Goal: Task Accomplishment & Management: Manage account settings

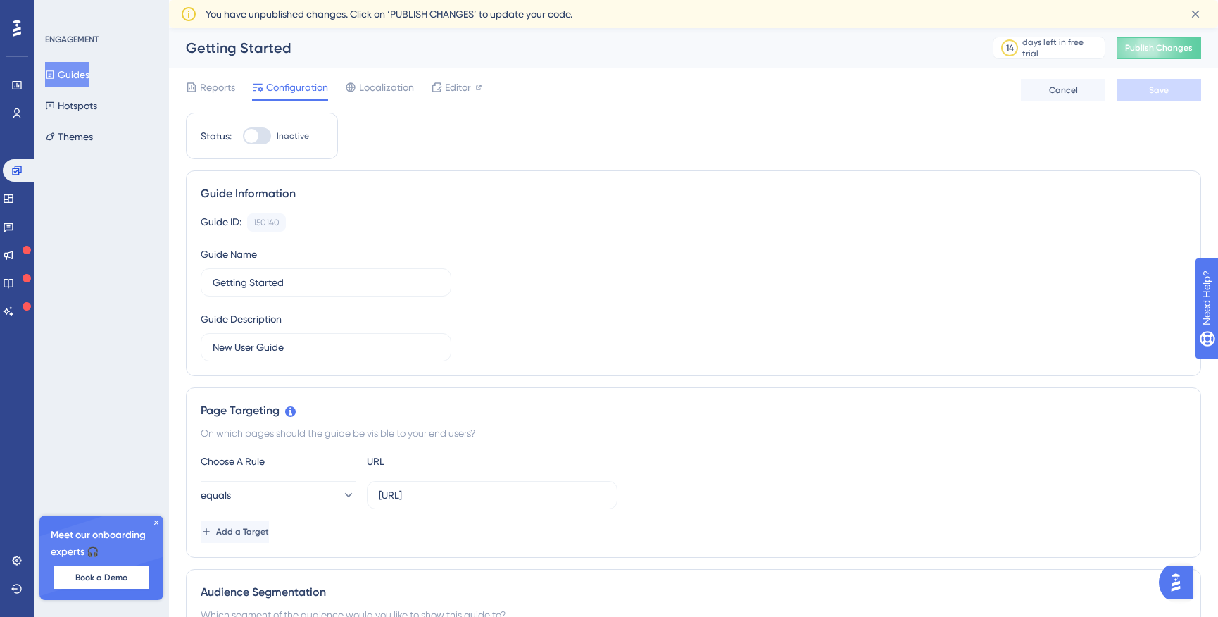
click at [261, 143] on div at bounding box center [257, 135] width 28 height 17
click at [243, 137] on input "Inactive" at bounding box center [242, 136] width 1 height 1
checkbox input "true"
drag, startPoint x: 1165, startPoint y: 98, endPoint x: 1164, endPoint y: 106, distance: 8.6
click at [1164, 98] on button "Save" at bounding box center [1159, 90] width 84 height 23
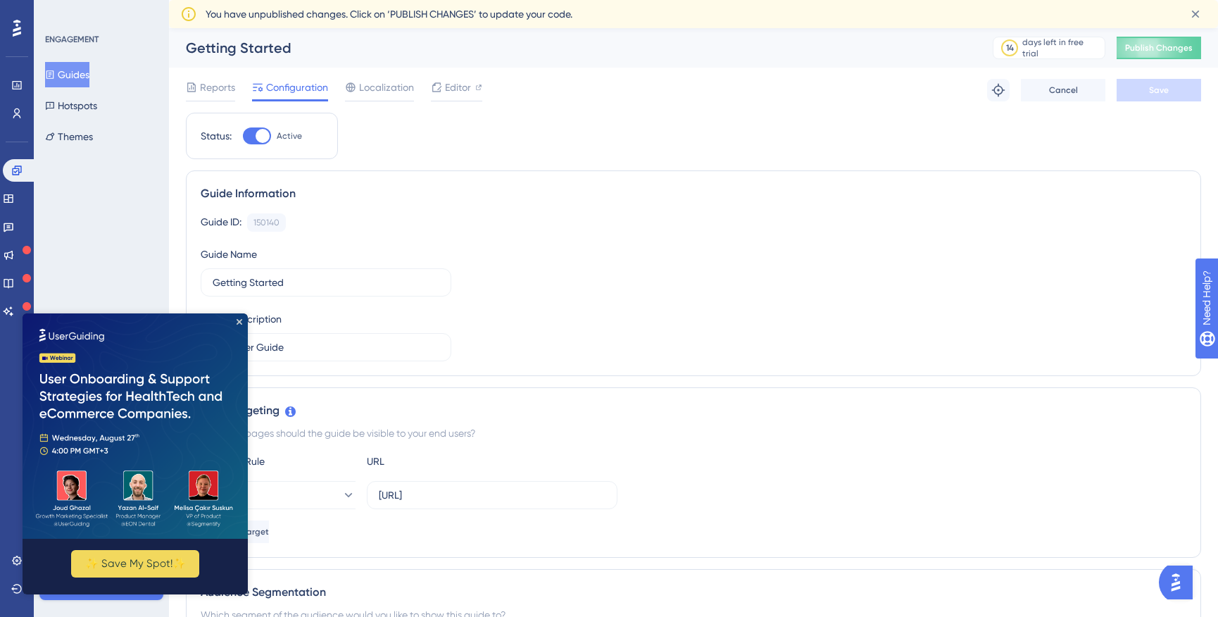
click at [236, 317] on img at bounding box center [135, 425] width 225 height 225
click at [239, 318] on img at bounding box center [135, 425] width 225 height 225
click at [241, 321] on icon "Close Preview" at bounding box center [240, 322] width 6 height 6
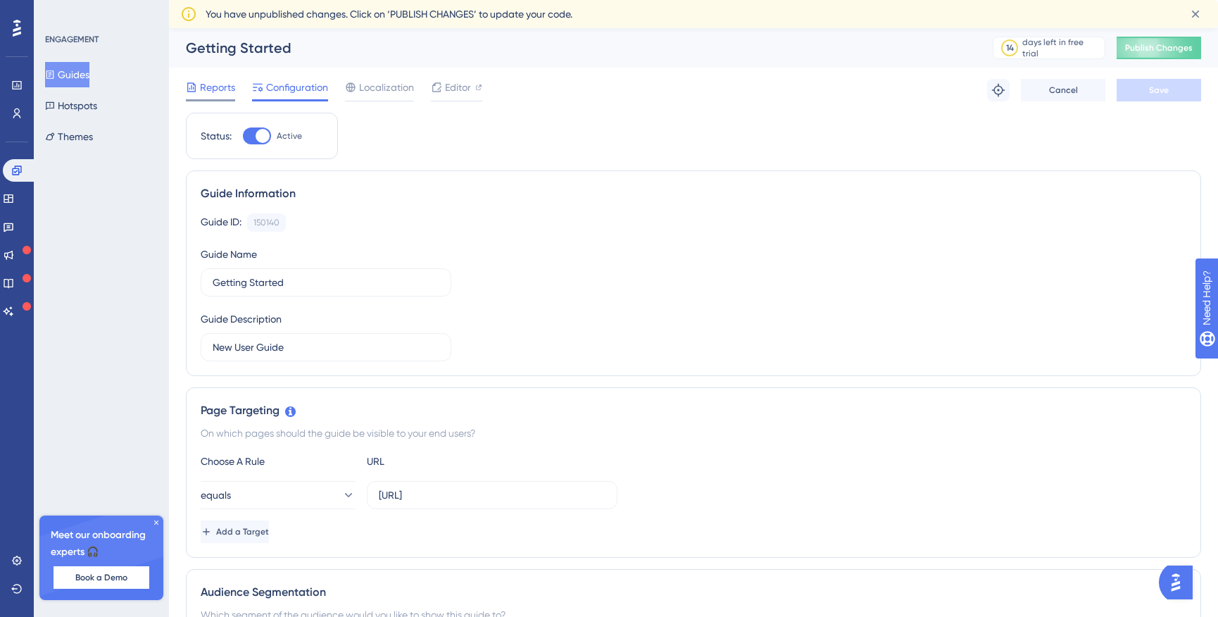
click at [220, 87] on span "Reports" at bounding box center [217, 87] width 35 height 17
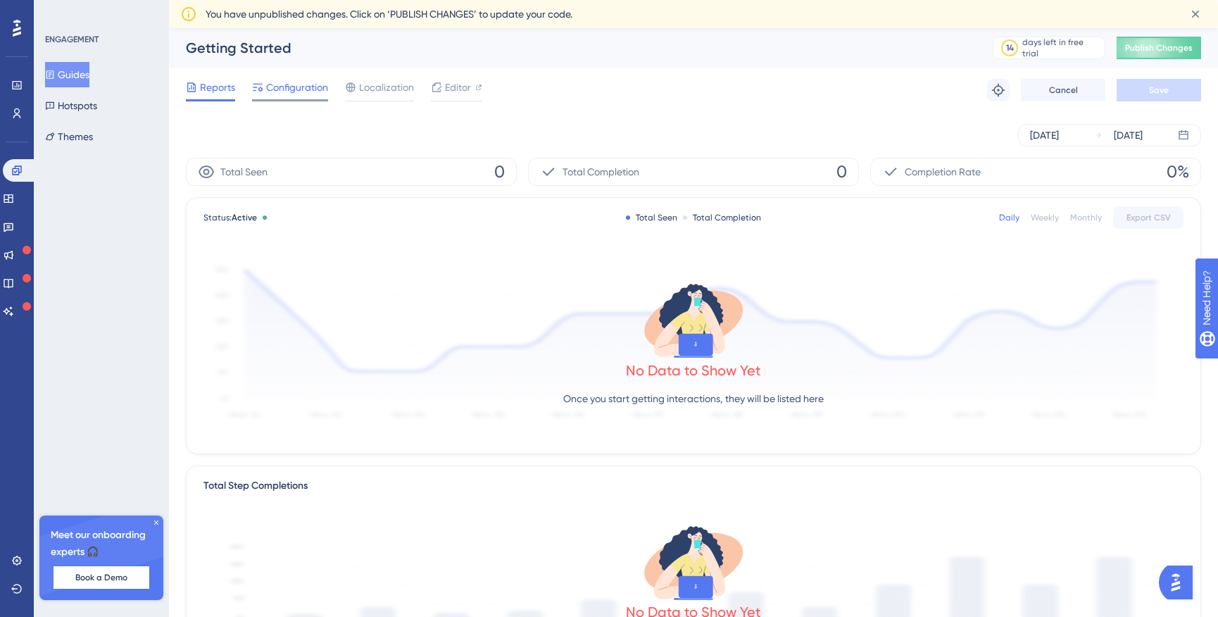
click at [288, 87] on span "Configuration" at bounding box center [297, 87] width 62 height 17
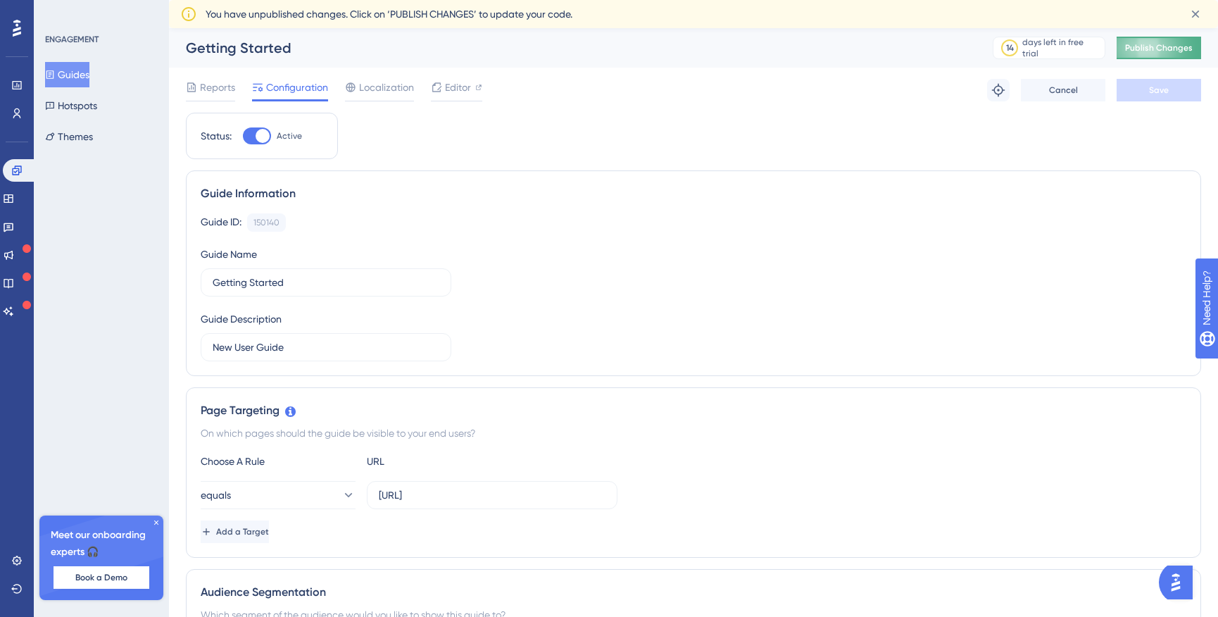
click at [1182, 47] on button "Publish Changes" at bounding box center [1159, 48] width 84 height 23
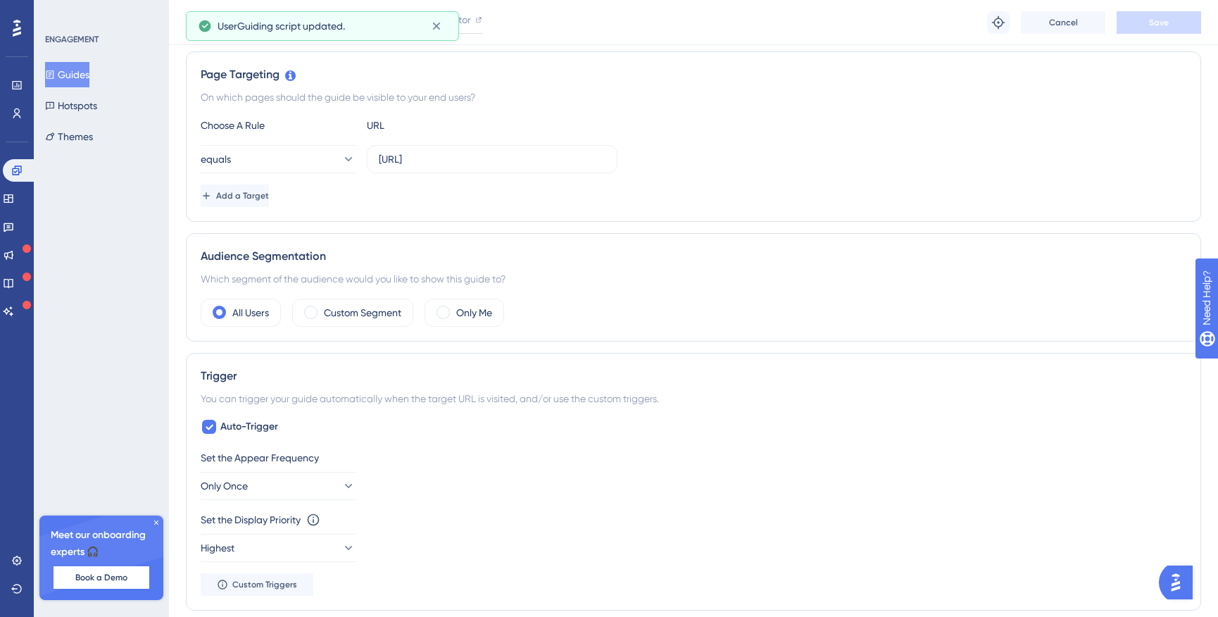
scroll to position [282, 0]
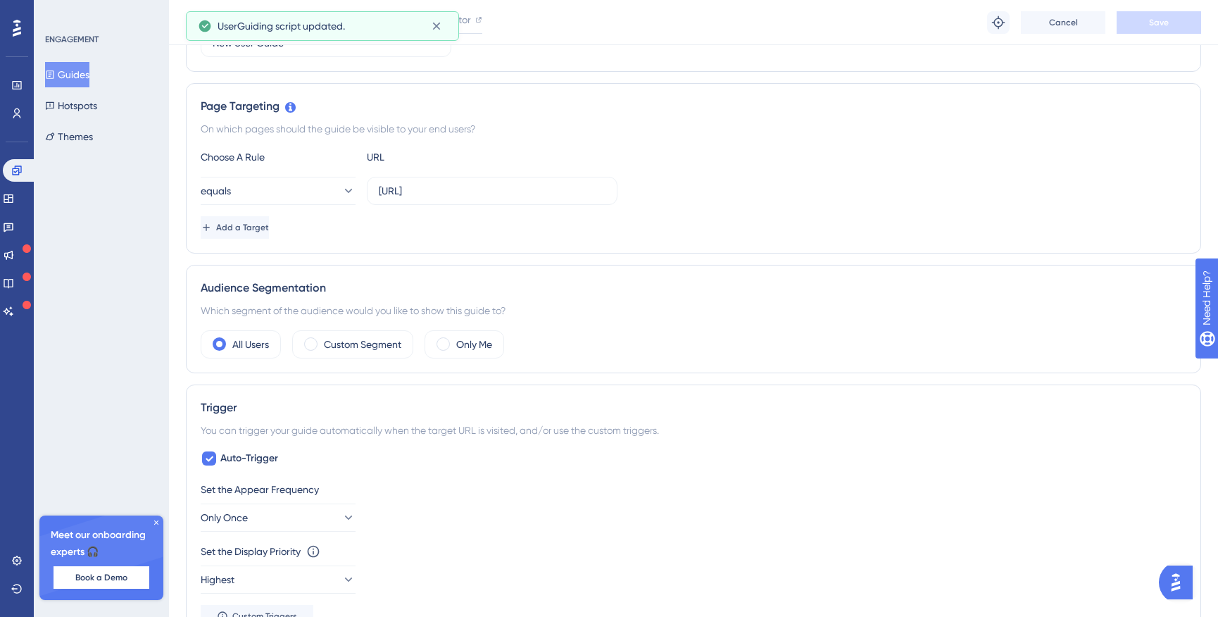
click at [75, 79] on button "Guides" at bounding box center [67, 74] width 44 height 25
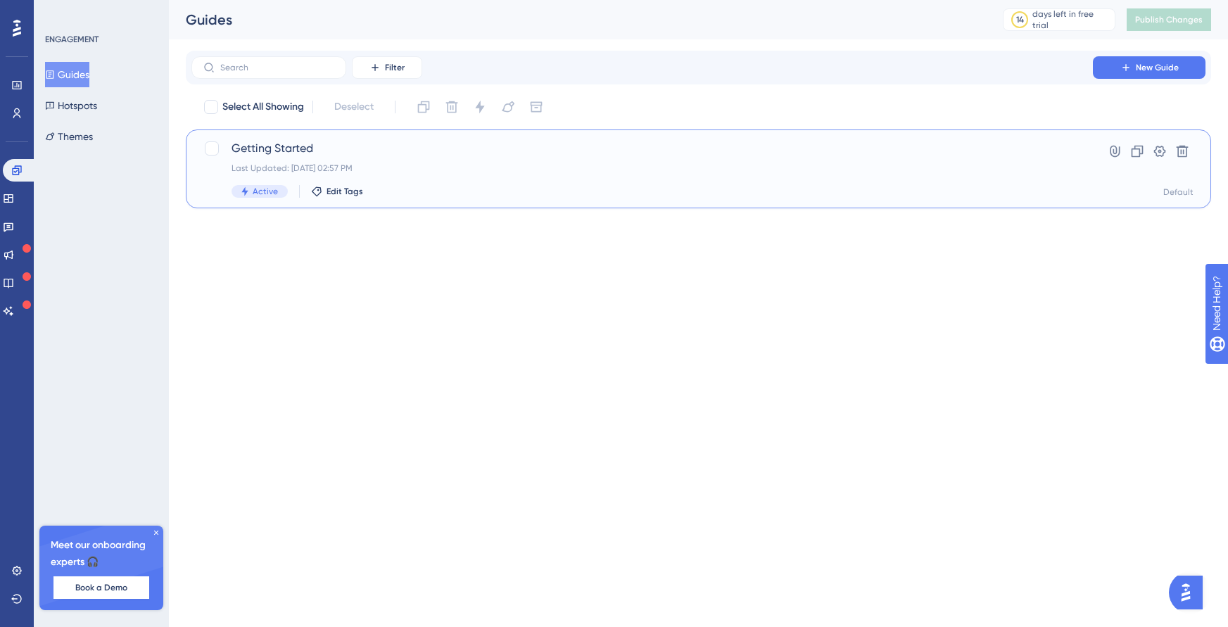
click at [431, 158] on div "Getting Started Last Updated: [DATE] 02:57 PM Active Edit Tags" at bounding box center [643, 169] width 822 height 58
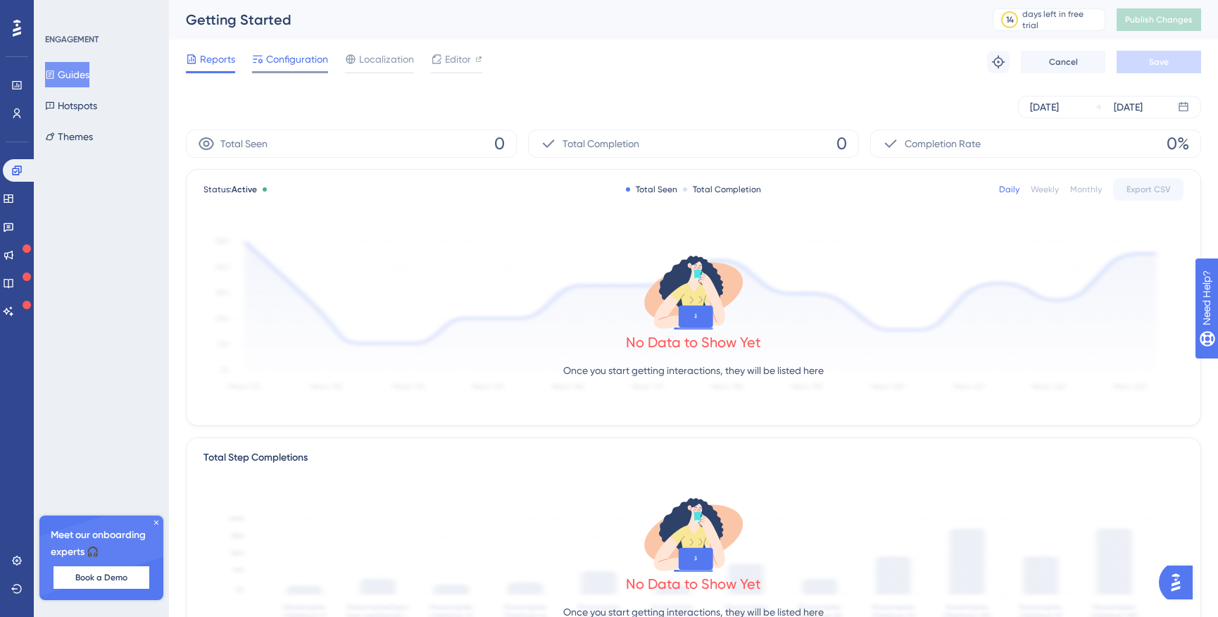
click at [267, 56] on span "Configuration" at bounding box center [297, 59] width 62 height 17
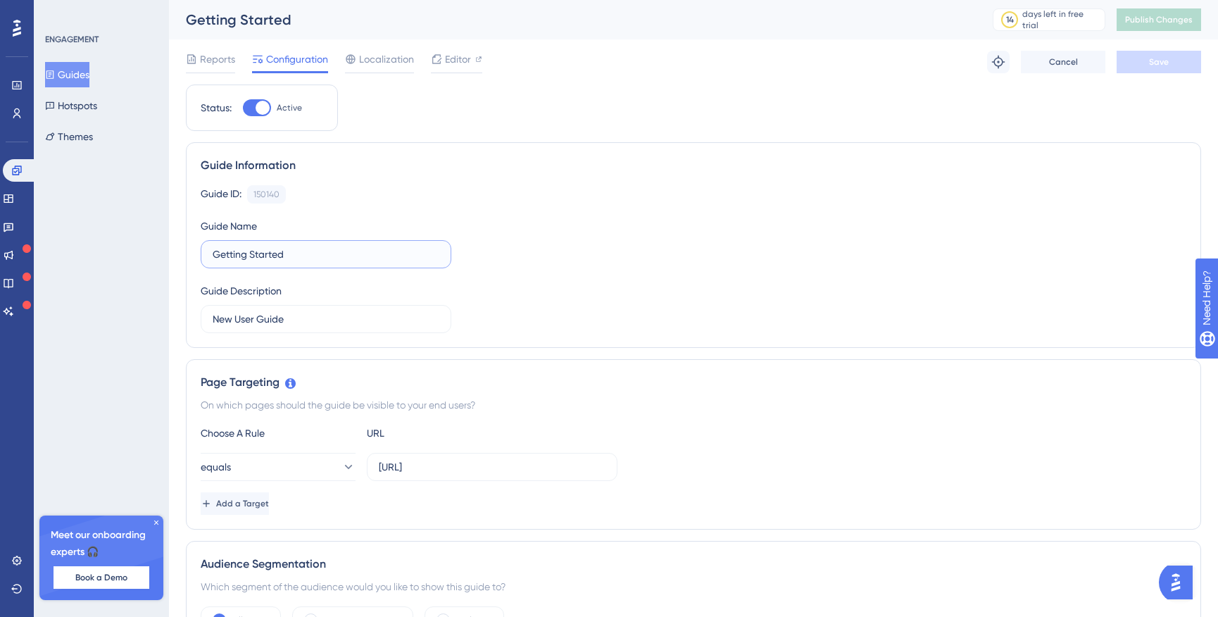
click at [315, 255] on input "Getting Started" at bounding box center [326, 253] width 227 height 15
click at [1176, 77] on div "Reports Configuration Localization Editor Troubleshoot Cancel Save" at bounding box center [693, 61] width 1015 height 45
click at [1181, 65] on button "Save" at bounding box center [1159, 62] width 84 height 23
type input "Getting Started - Prod"
click at [352, 322] on input "New User Guide" at bounding box center [326, 318] width 227 height 15
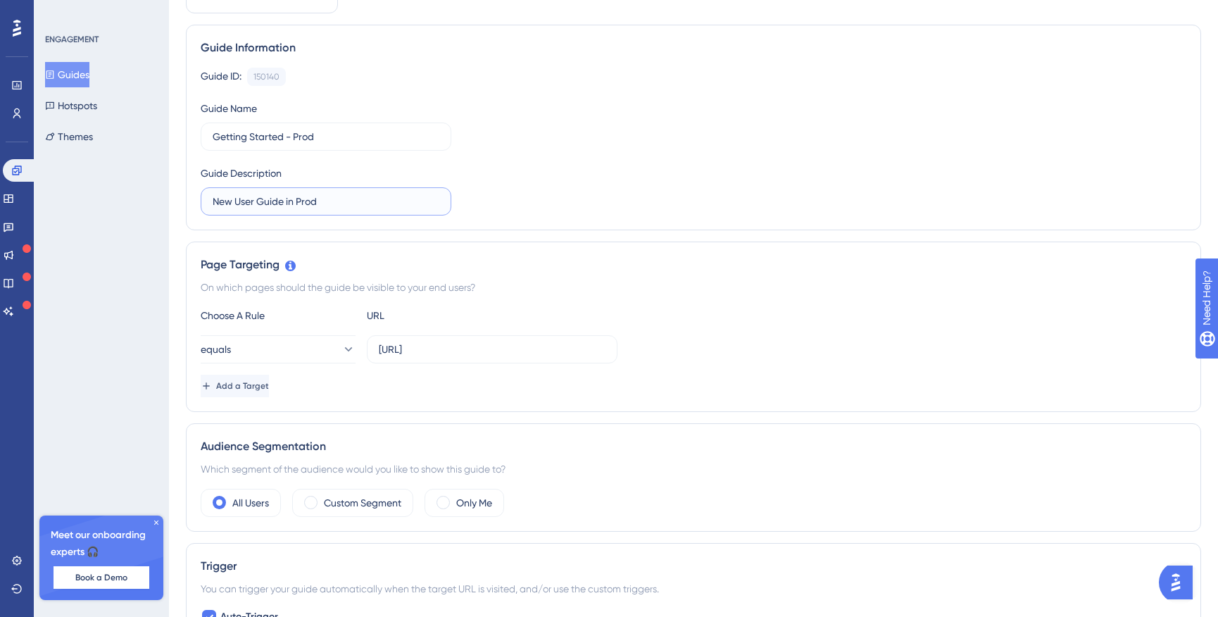
scroll to position [211, 0]
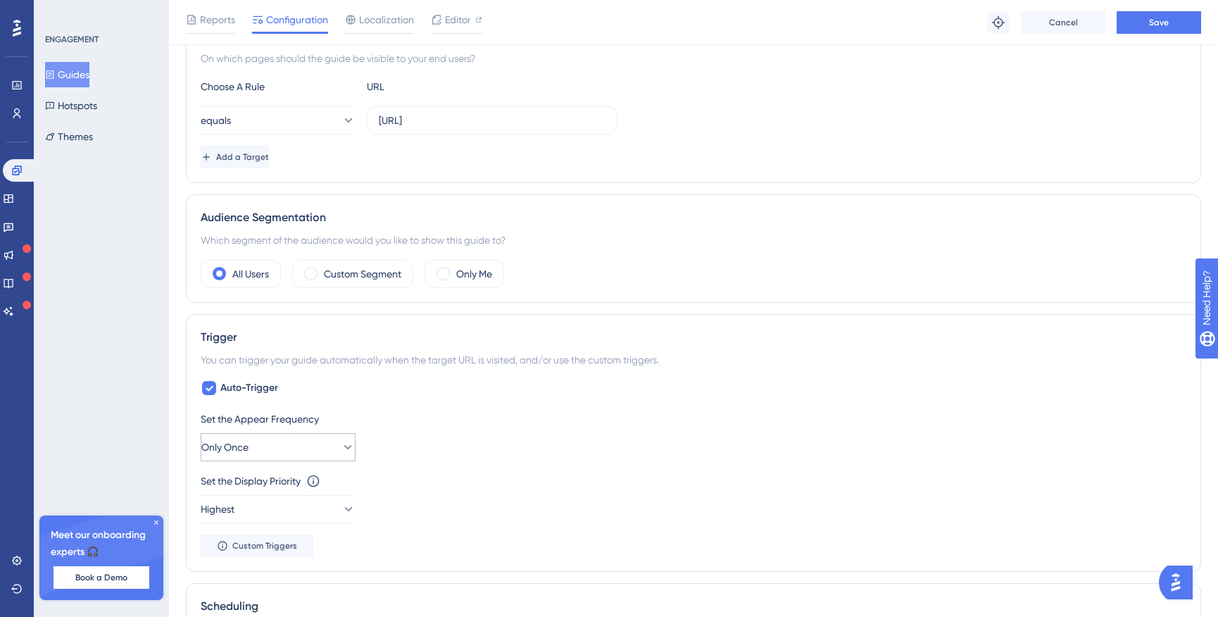
type input "New User Guide in Prod"
click at [341, 446] on icon at bounding box center [348, 447] width 14 height 14
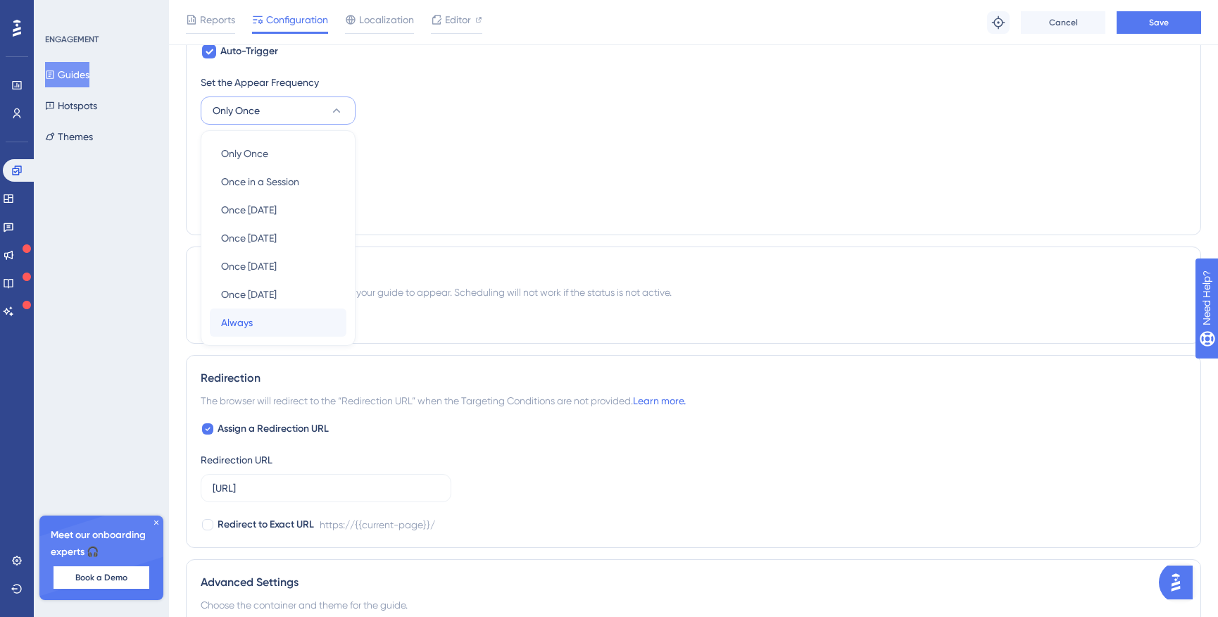
click at [282, 329] on div "Always Always" at bounding box center [278, 322] width 114 height 28
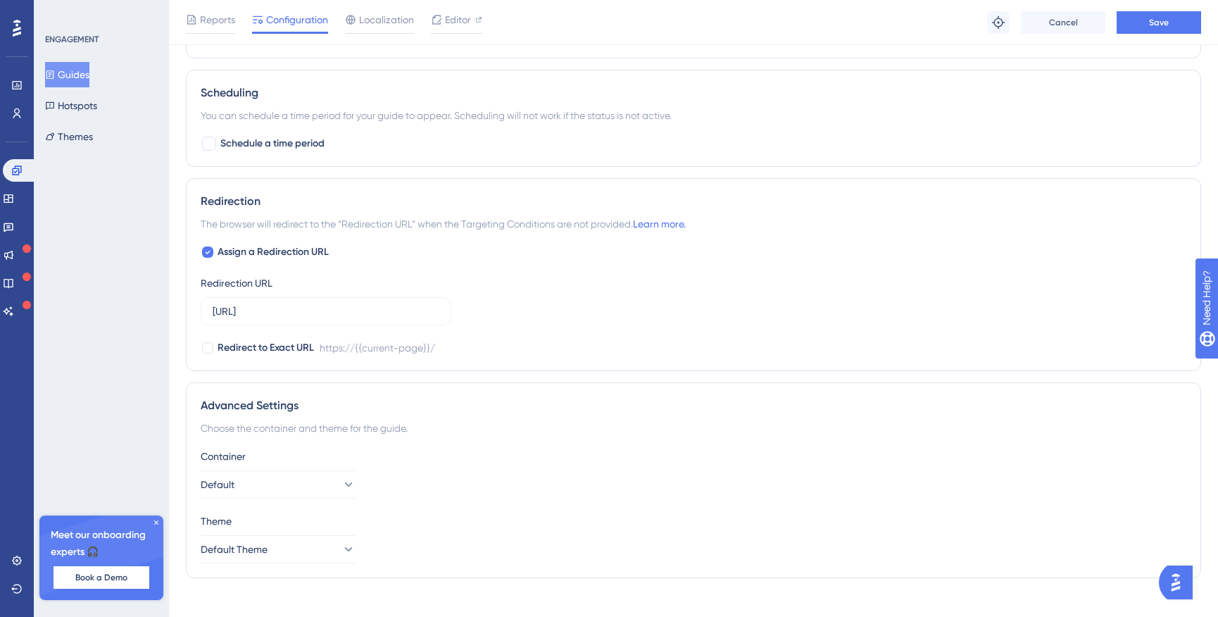
scroll to position [1029, 0]
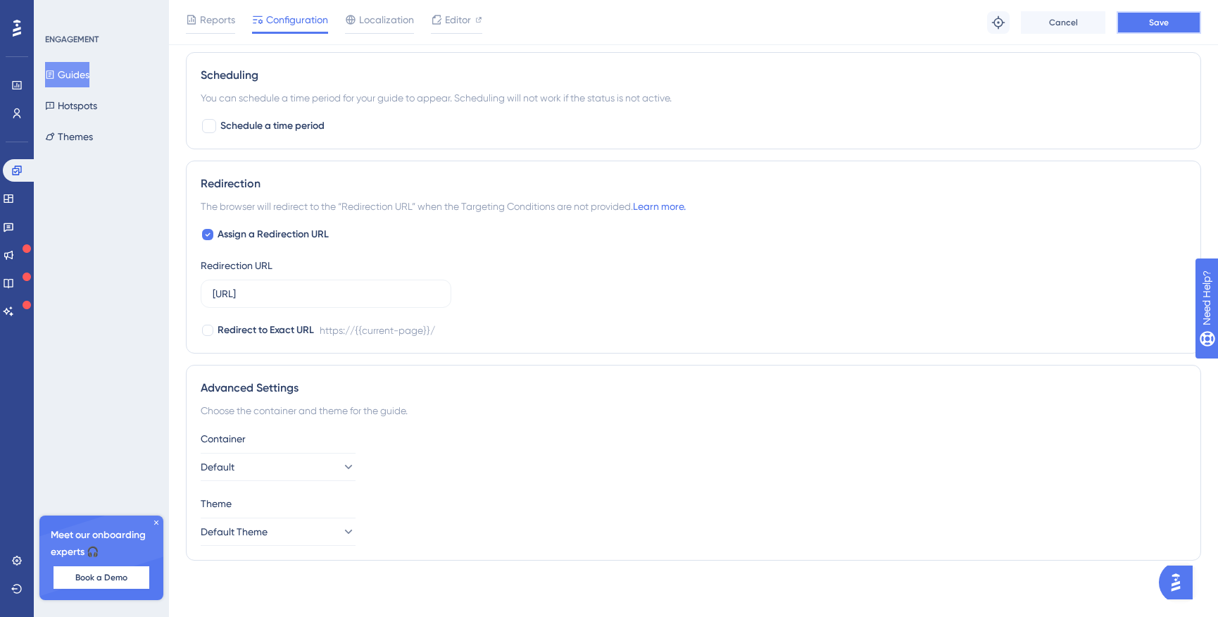
click at [1145, 25] on button "Save" at bounding box center [1159, 22] width 84 height 23
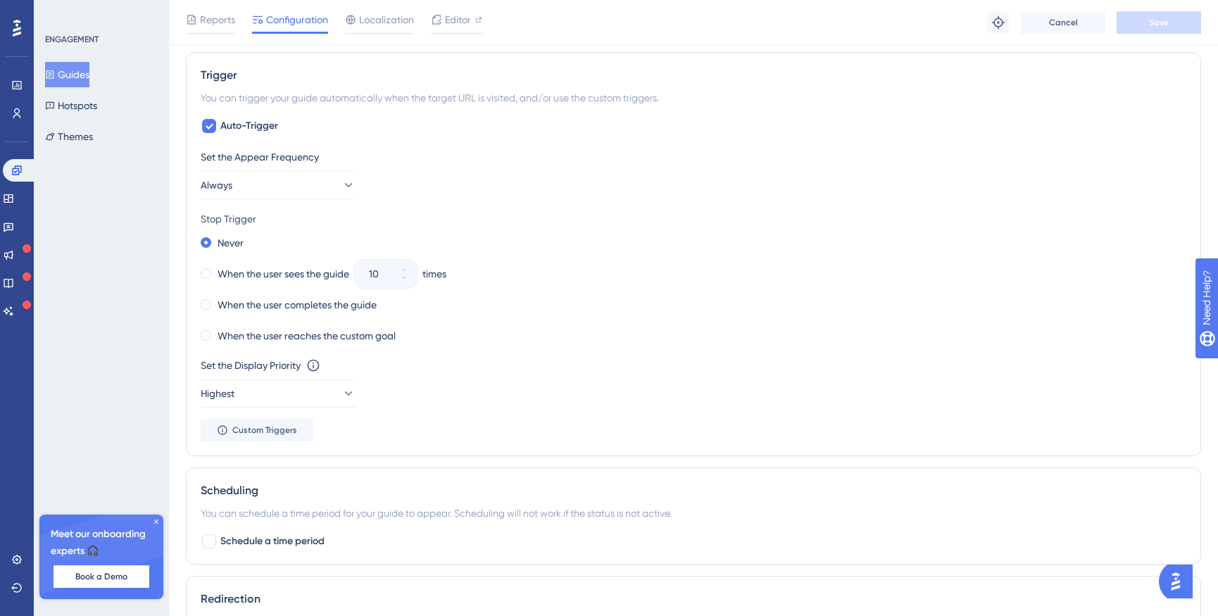
scroll to position [536, 0]
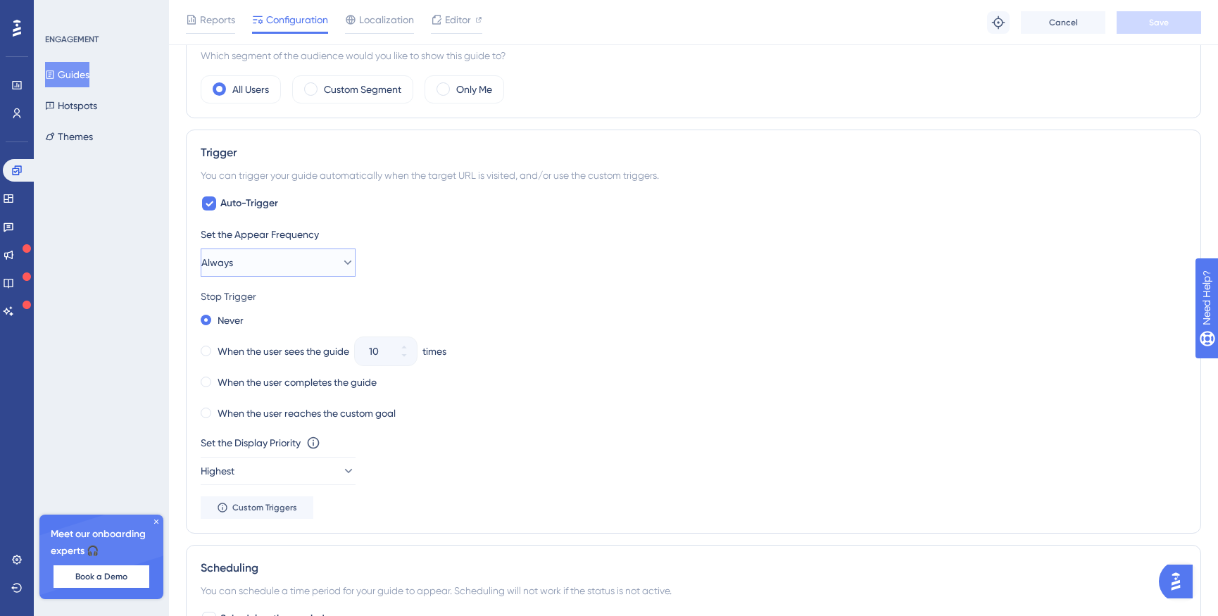
click at [233, 260] on span "Always" at bounding box center [217, 262] width 32 height 17
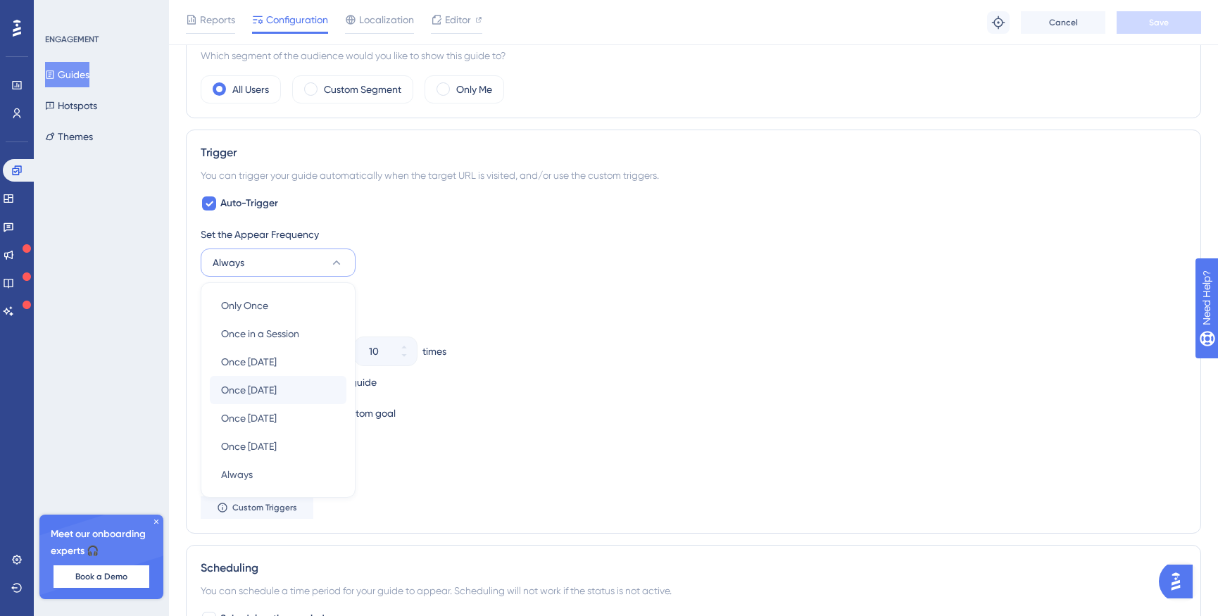
scroll to position [619, 0]
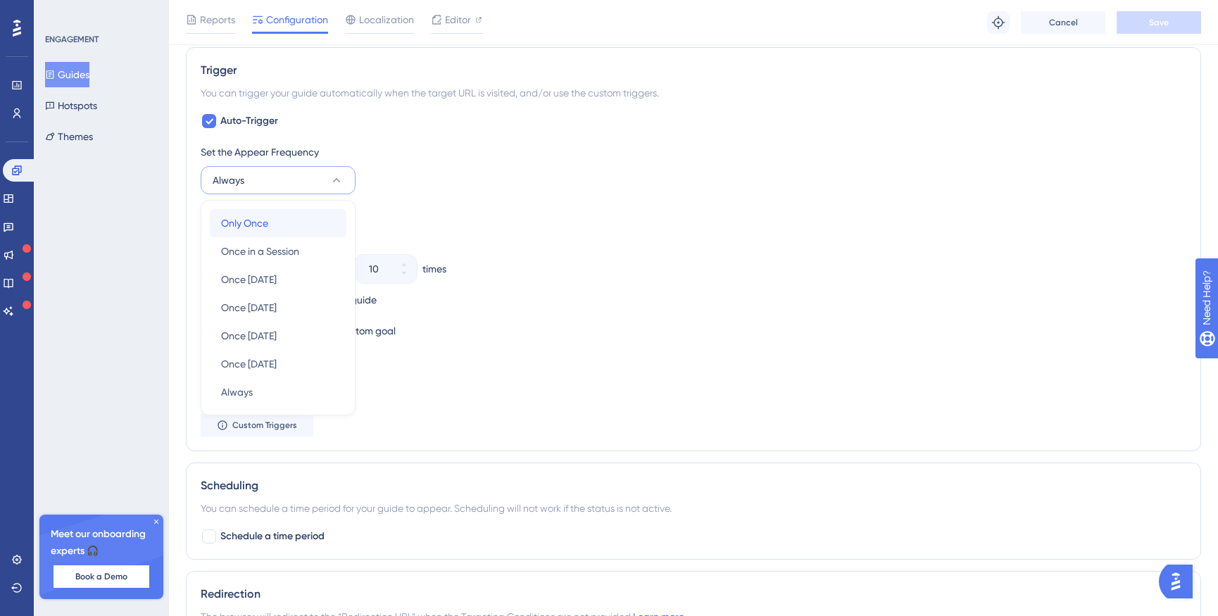
drag, startPoint x: 271, startPoint y: 230, endPoint x: 602, endPoint y: 158, distance: 338.7
click at [272, 230] on div "Only Once Only Once" at bounding box center [278, 223] width 114 height 28
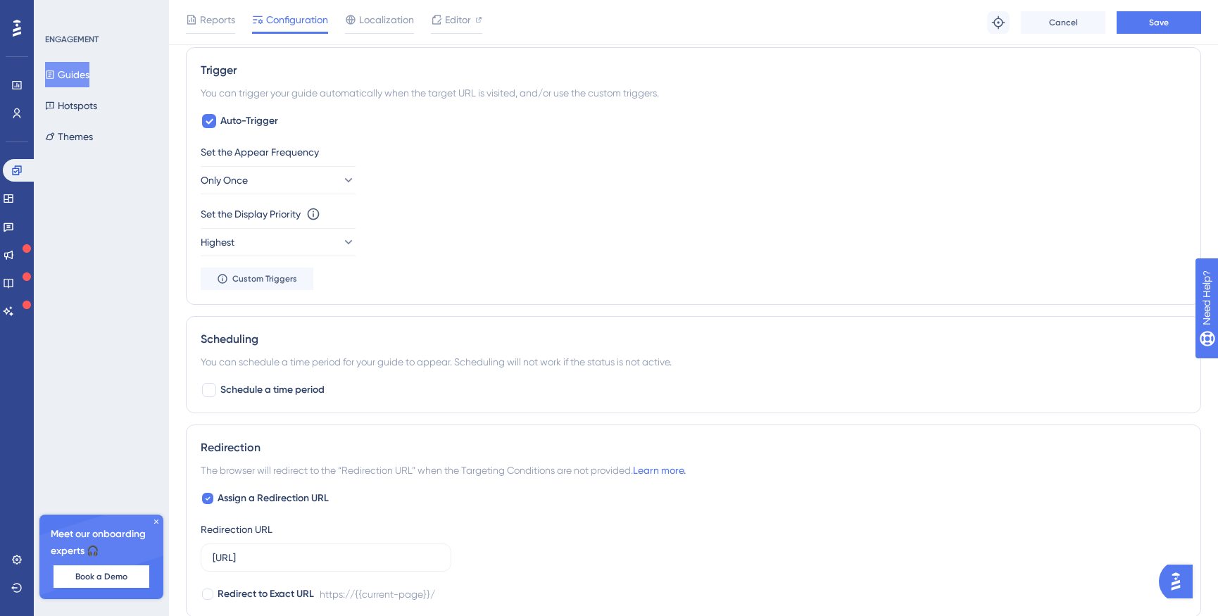
click at [642, 152] on div "Set the Appear Frequency" at bounding box center [694, 152] width 986 height 17
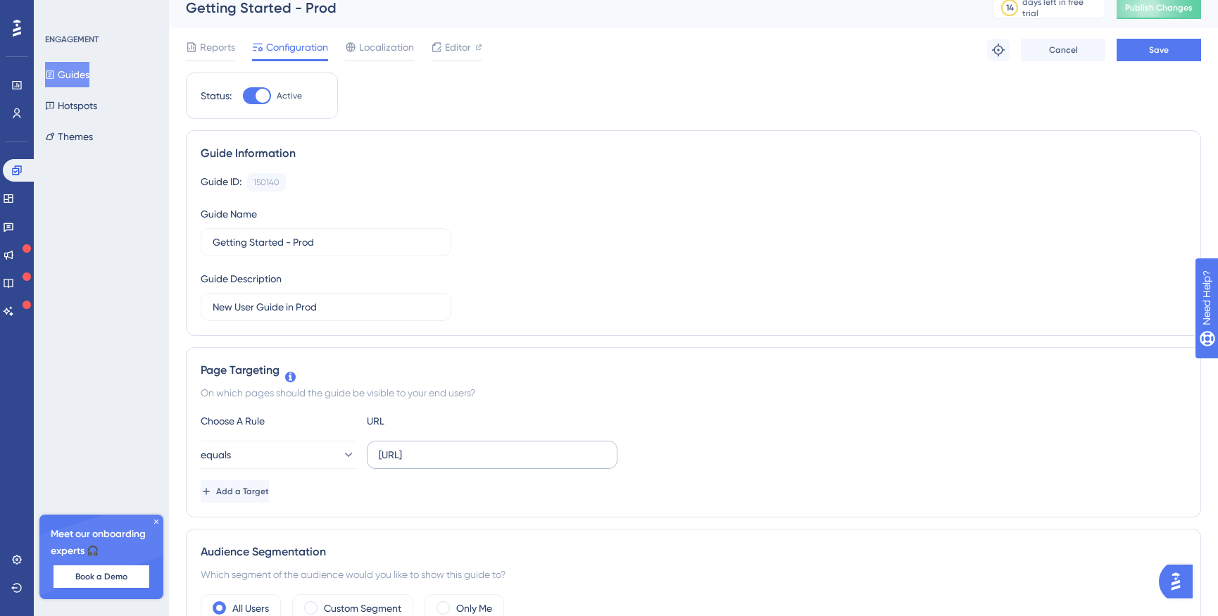
scroll to position [0, 0]
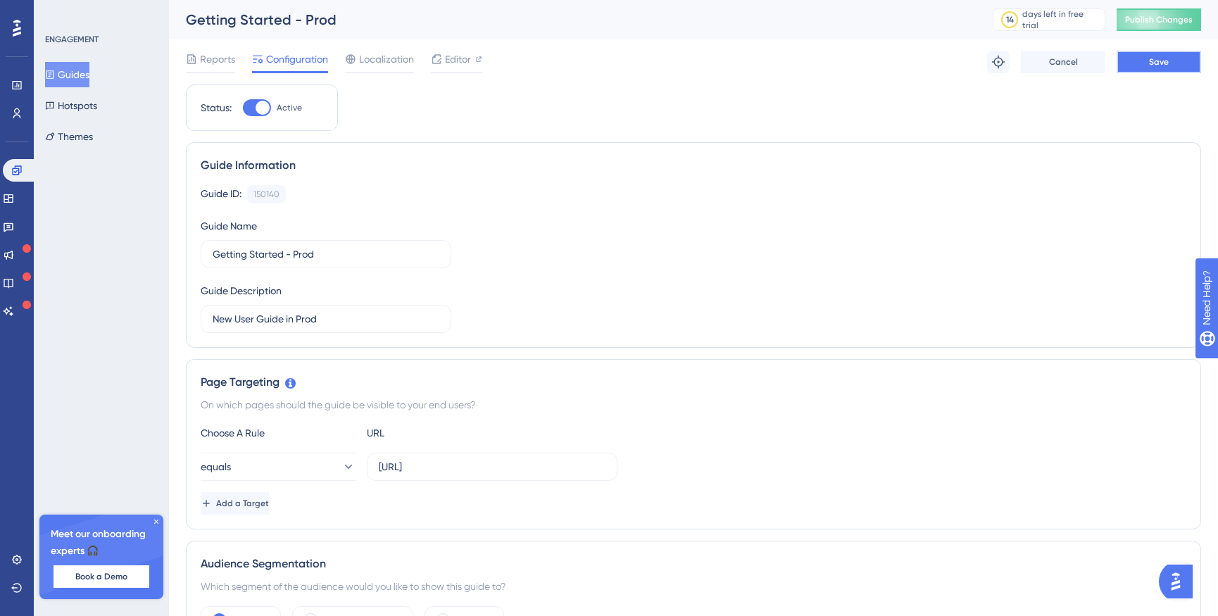
click at [1171, 63] on button "Save" at bounding box center [1159, 62] width 84 height 23
click at [89, 75] on button "Guides" at bounding box center [67, 74] width 44 height 25
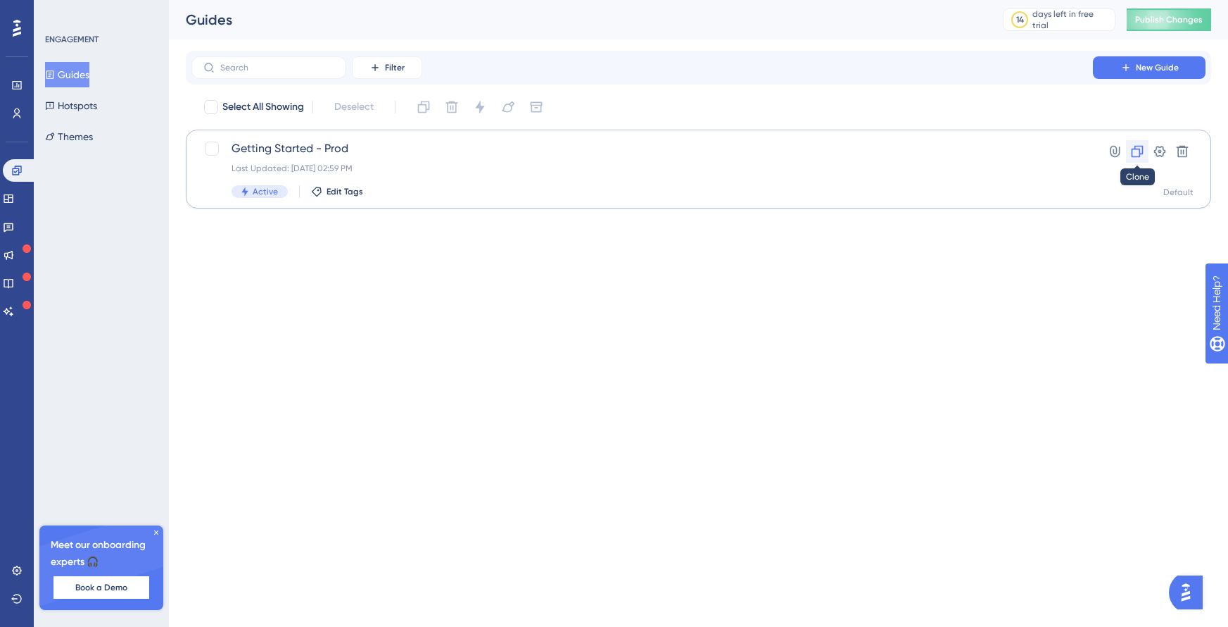
click at [1145, 150] on button at bounding box center [1137, 151] width 23 height 23
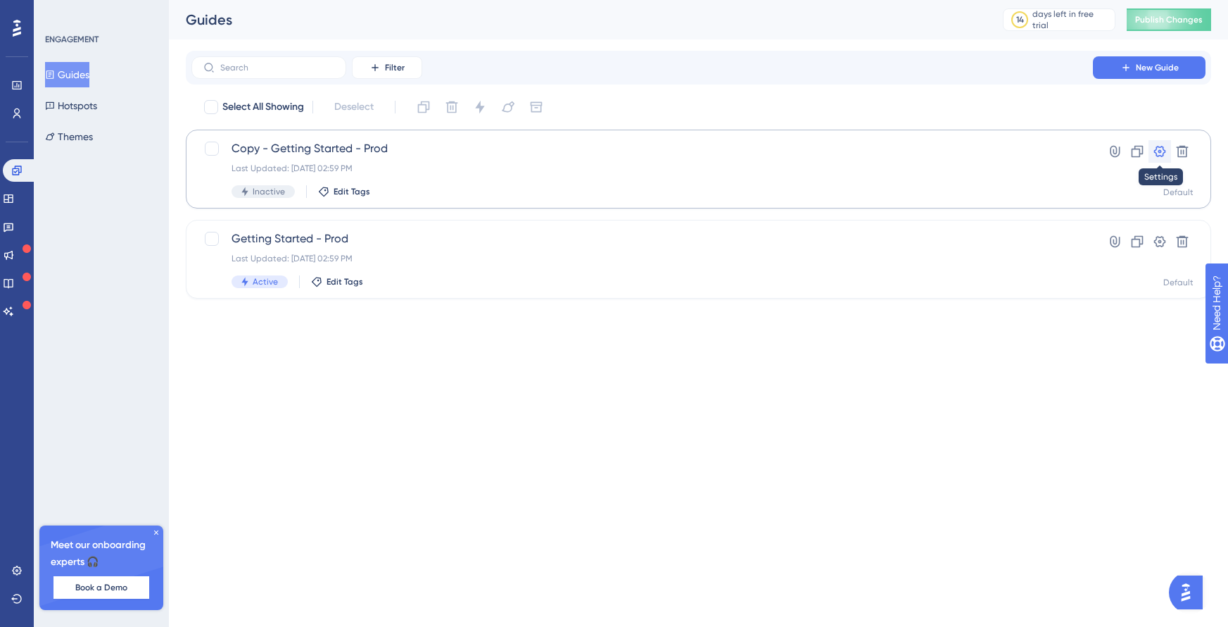
click at [1162, 150] on icon at bounding box center [1160, 151] width 14 height 14
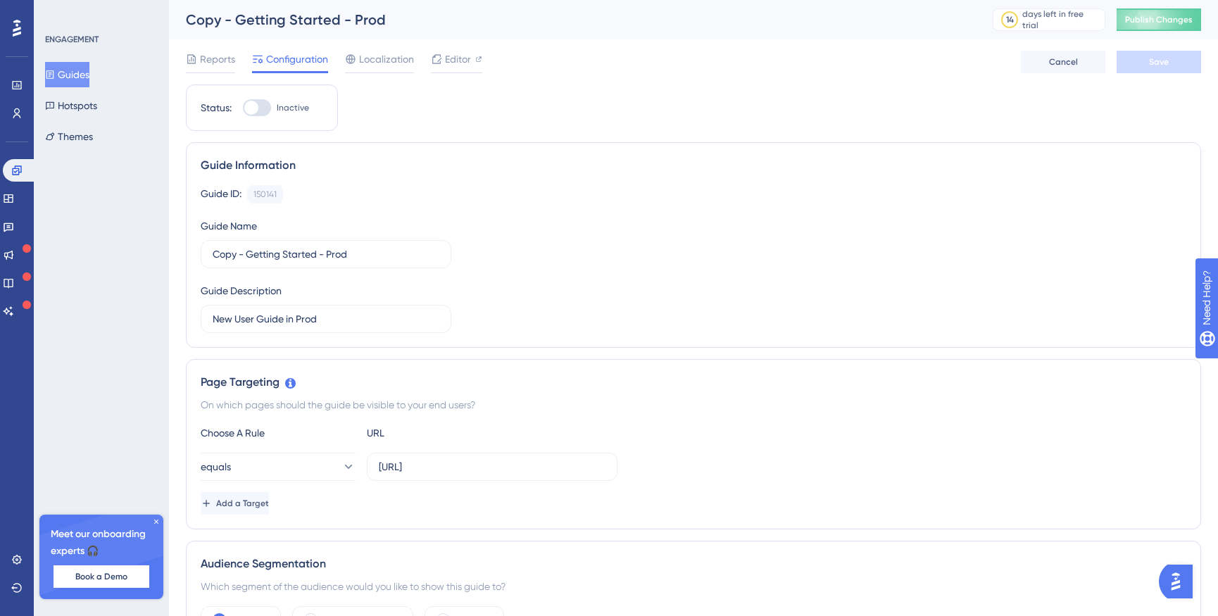
click at [258, 110] on div at bounding box center [257, 107] width 28 height 17
click at [243, 108] on input "Inactive" at bounding box center [242, 108] width 1 height 1
checkbox input "true"
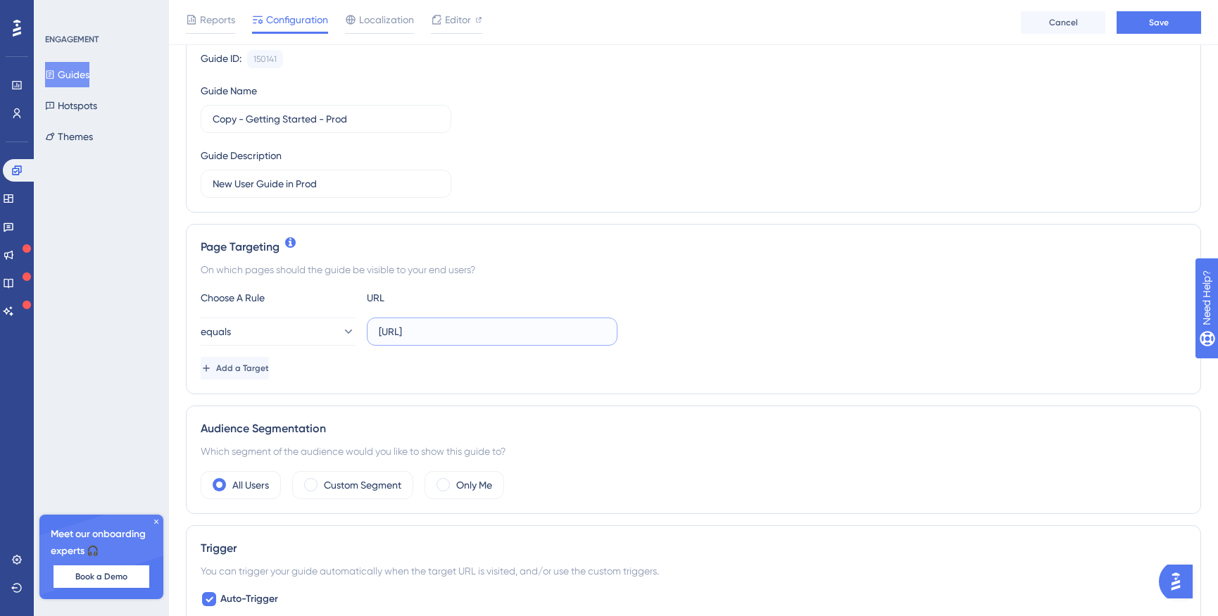
click at [498, 327] on input "[URL]" at bounding box center [492, 331] width 227 height 15
paste input "://localhost:3000"
type input "[URL]"
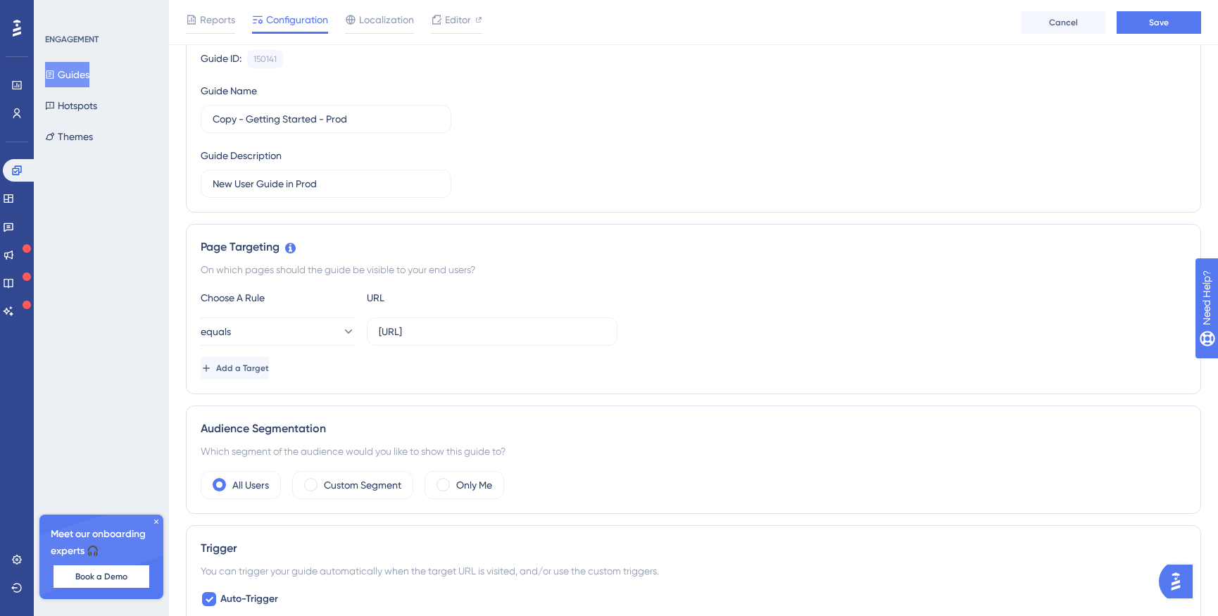
click at [473, 390] on div "Page Targeting On which pages should the guide be visible to your end users? Ch…" at bounding box center [693, 309] width 1015 height 170
click at [414, 326] on input "[URL]" at bounding box center [492, 331] width 227 height 15
click at [414, 327] on input "[URL]" at bounding box center [492, 331] width 227 height 15
click at [563, 355] on div "Choose A Rule URL equals [URL] Add a Target" at bounding box center [694, 334] width 986 height 90
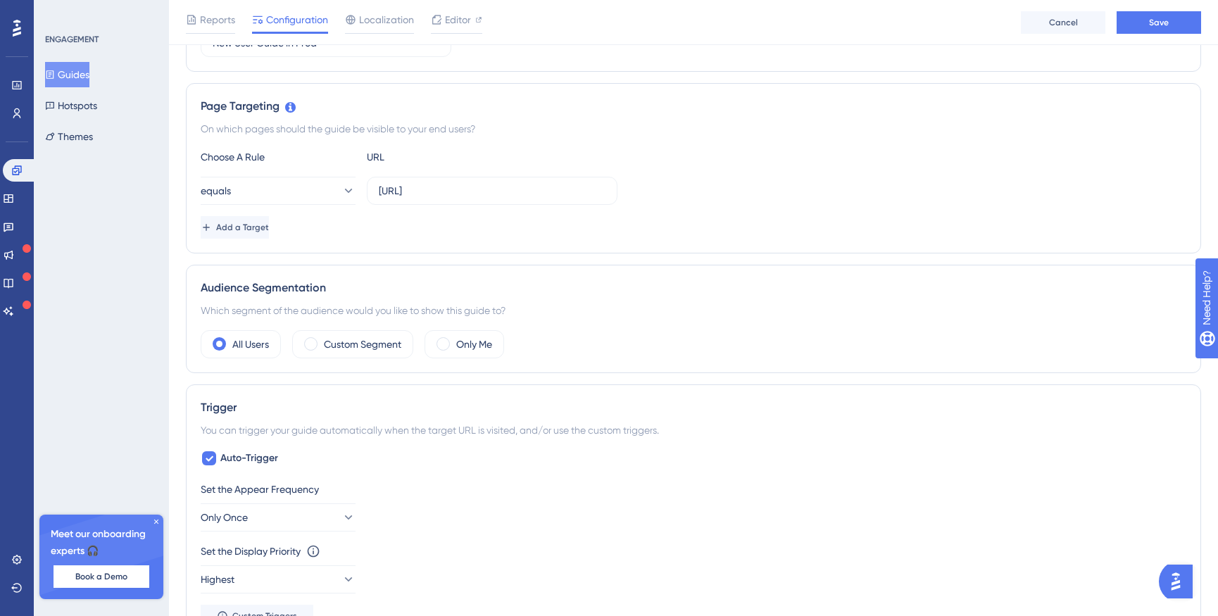
scroll to position [422, 0]
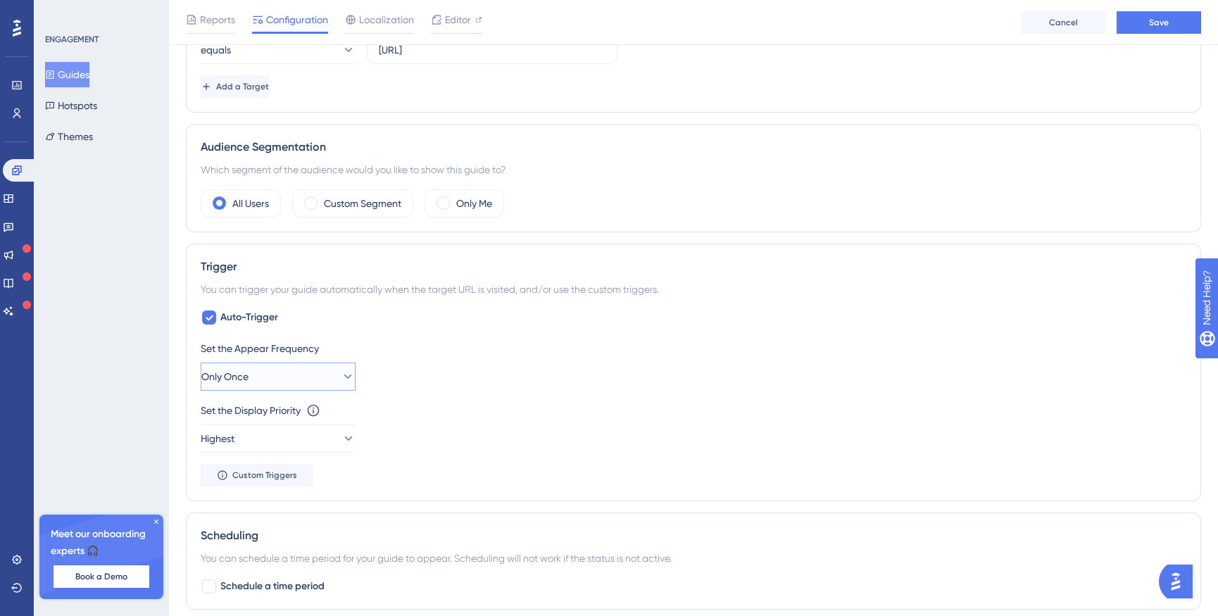
click at [288, 383] on button "Only Once" at bounding box center [278, 377] width 155 height 28
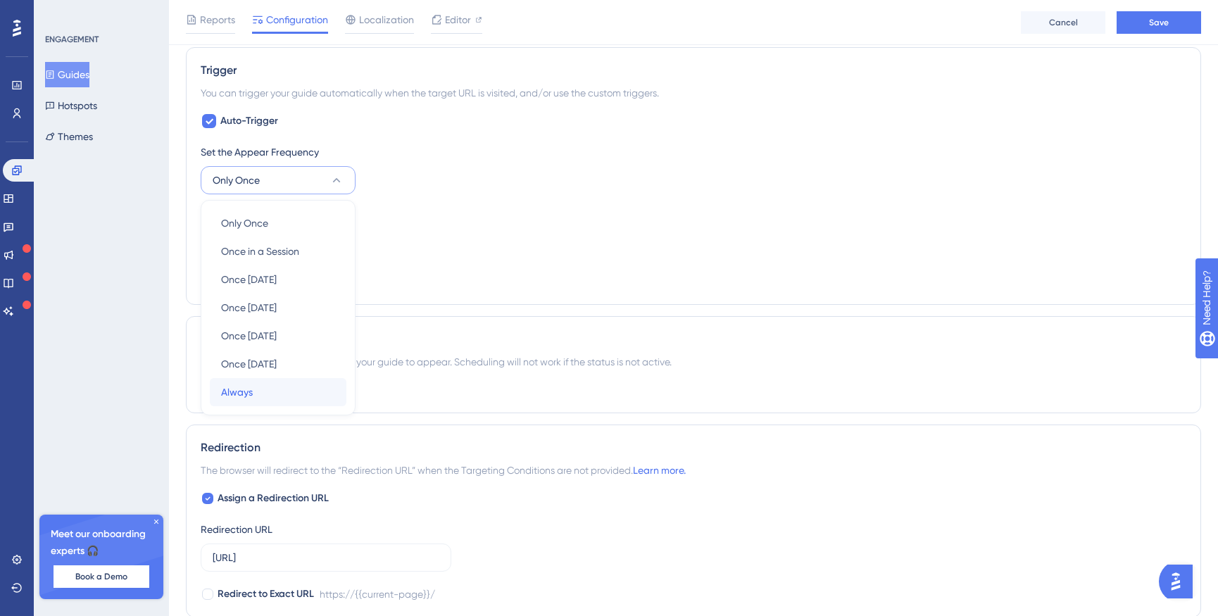
click at [270, 382] on div "Always Always" at bounding box center [278, 392] width 114 height 28
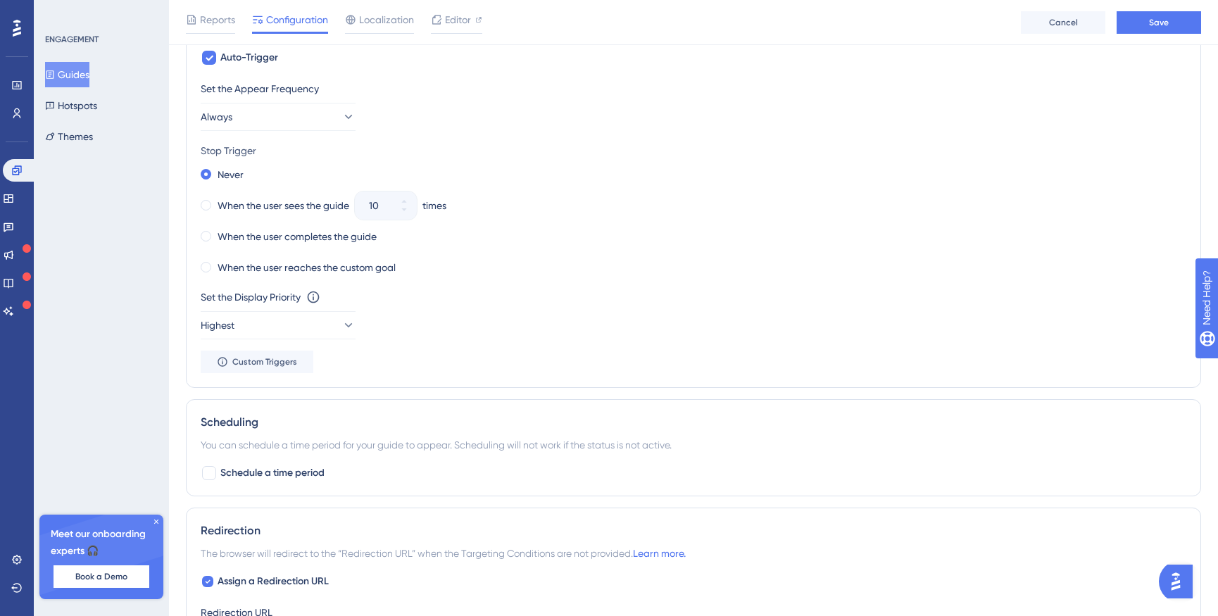
scroll to position [478, 0]
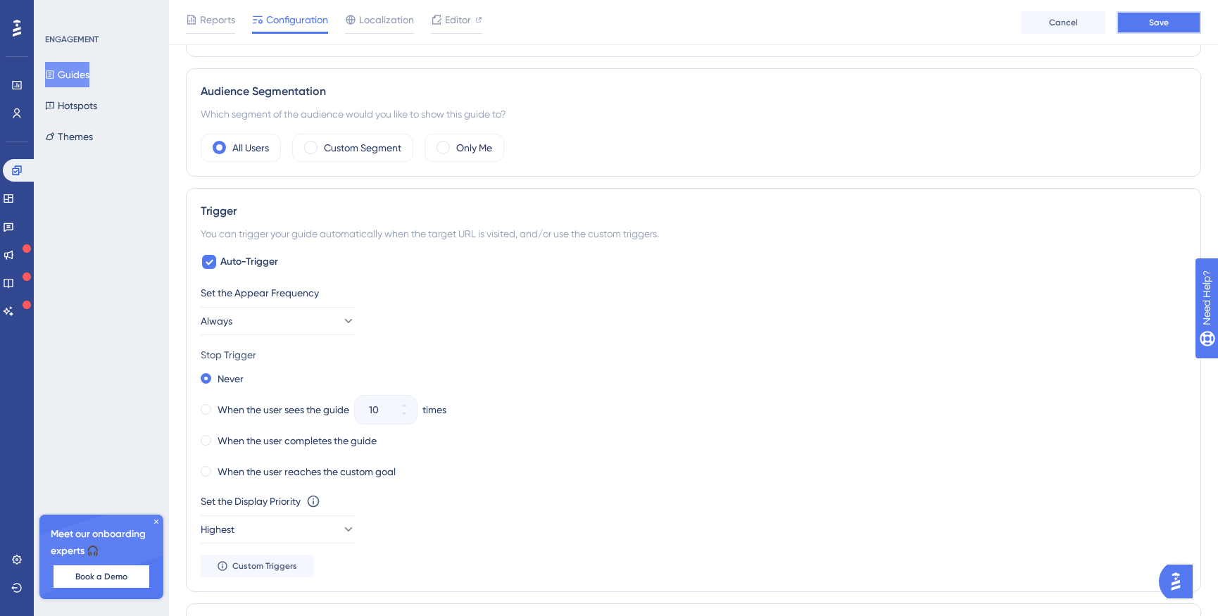
click at [1155, 32] on button "Save" at bounding box center [1159, 22] width 84 height 23
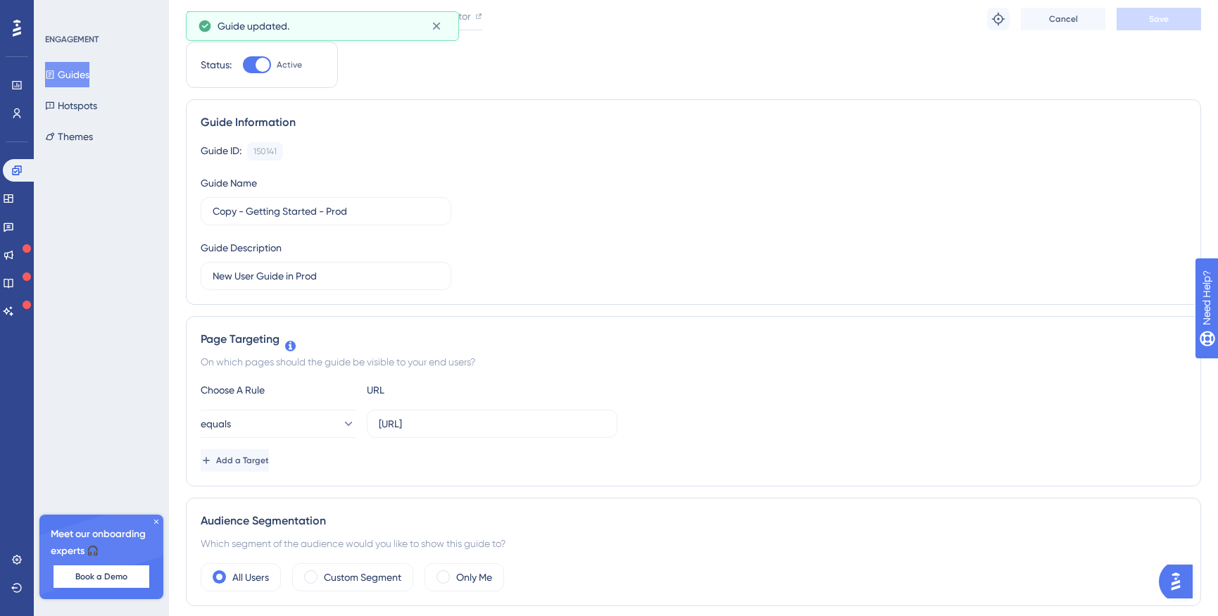
scroll to position [0, 0]
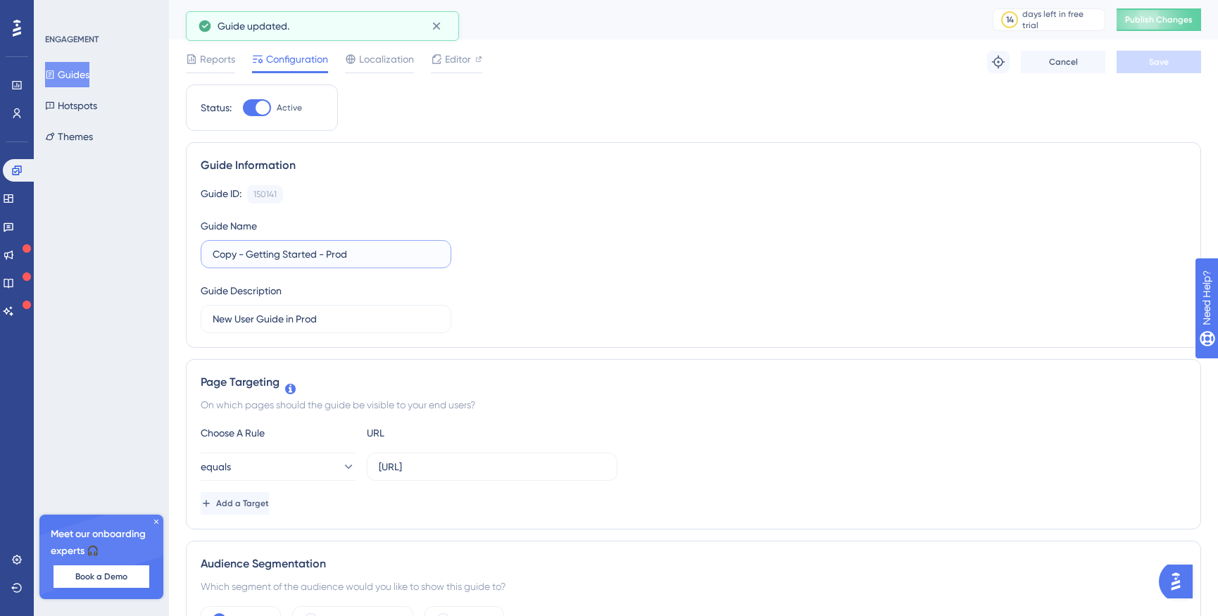
drag, startPoint x: 329, startPoint y: 252, endPoint x: 425, endPoint y: 250, distance: 96.5
click at [425, 250] on input "Copy - Getting Started - Prod" at bounding box center [326, 253] width 227 height 15
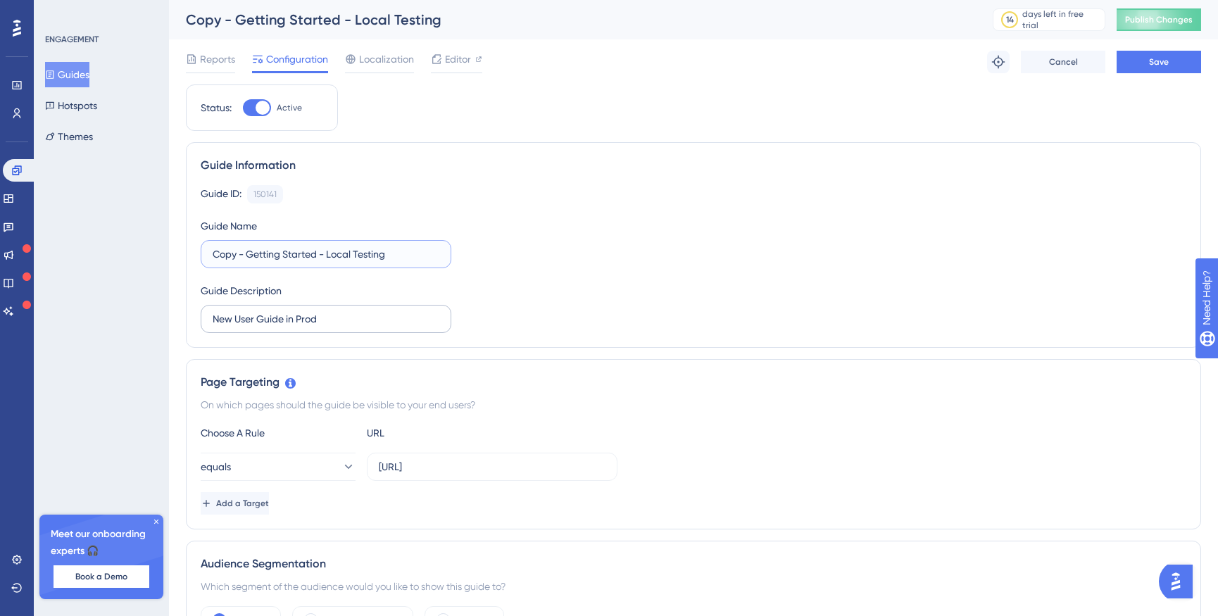
type input "Copy - Getting Started - Local Testing"
drag, startPoint x: 358, startPoint y: 320, endPoint x: 103, endPoint y: 324, distance: 254.9
click at [1174, 61] on button "Save" at bounding box center [1159, 62] width 84 height 23
